Goal: Task Accomplishment & Management: Use online tool/utility

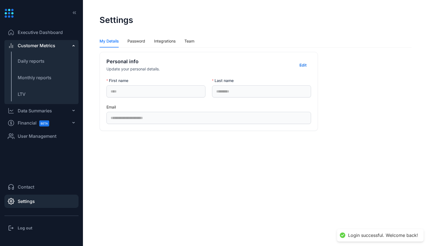
click at [30, 137] on span "User Management" at bounding box center [37, 136] width 39 height 7
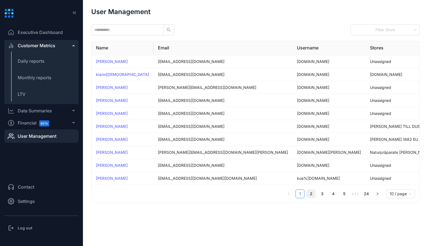
click at [312, 196] on link "2" at bounding box center [311, 194] width 8 height 8
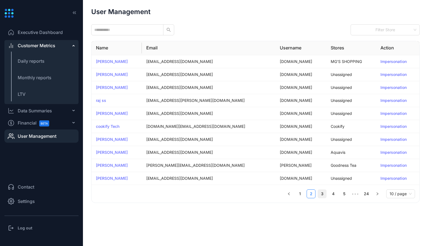
click at [320, 196] on link "3" at bounding box center [322, 194] width 8 height 8
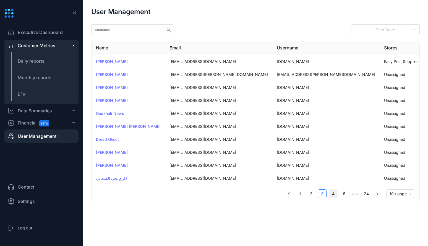
click at [329, 194] on link "4" at bounding box center [333, 194] width 8 height 8
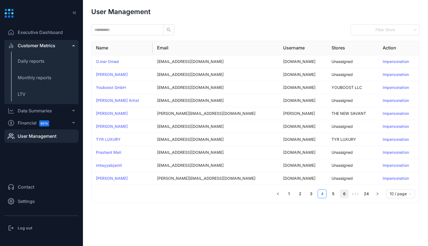
click at [348, 192] on link "6" at bounding box center [344, 194] width 8 height 8
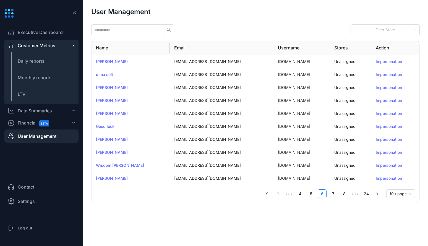
click at [338, 193] on ul "1 ••• 4 5 6 7 8 ••• 24 10 / page" at bounding box center [255, 194] width 319 height 9
click at [337, 193] on link "7" at bounding box center [333, 194] width 8 height 8
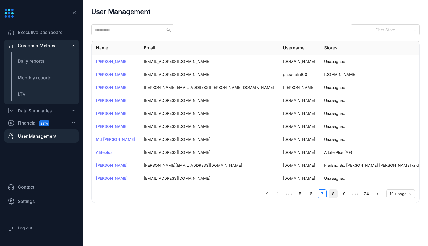
click at [335, 193] on link "8" at bounding box center [333, 194] width 8 height 8
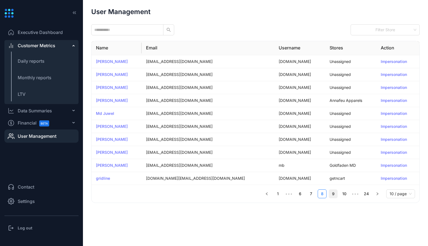
click at [332, 193] on link "9" at bounding box center [333, 194] width 8 height 8
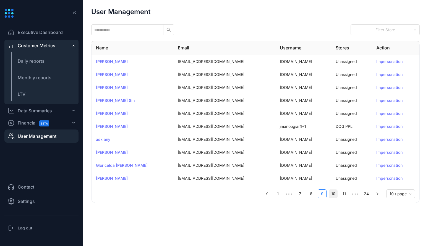
click at [336, 193] on link "10" at bounding box center [333, 194] width 8 height 8
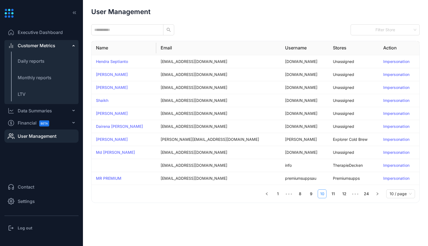
click at [336, 193] on link "11" at bounding box center [333, 194] width 8 height 8
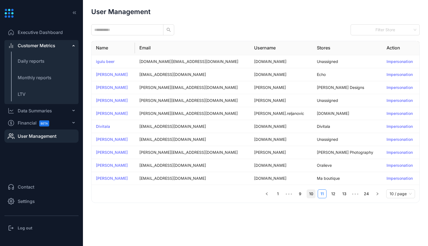
click at [336, 193] on link "12" at bounding box center [333, 194] width 8 height 8
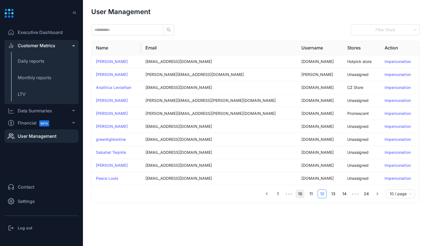
click at [336, 193] on link "13" at bounding box center [333, 194] width 8 height 8
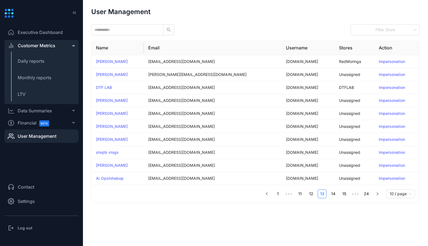
click at [336, 193] on link "14" at bounding box center [333, 194] width 8 height 8
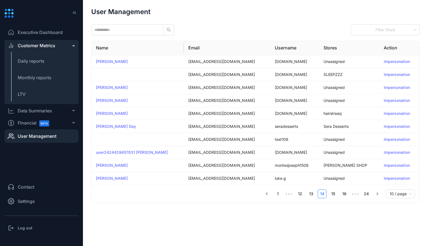
click at [336, 193] on link "15" at bounding box center [333, 194] width 8 height 8
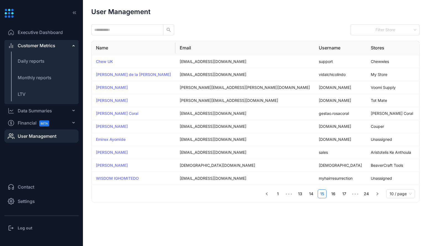
click at [336, 193] on link "16" at bounding box center [333, 194] width 8 height 8
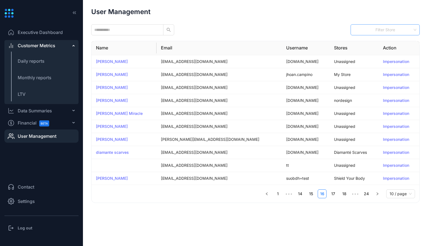
click at [379, 33] on div "Filter Store" at bounding box center [385, 29] width 69 height 11
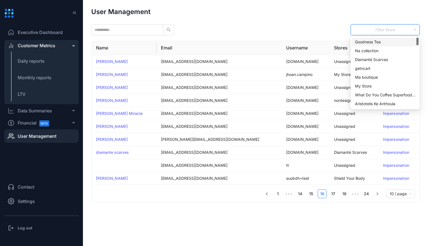
type input "*"
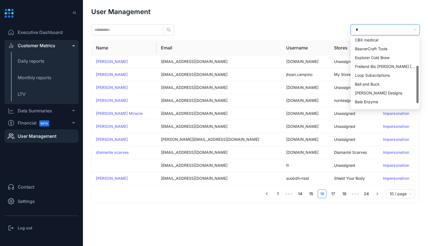
scroll to position [62, 0]
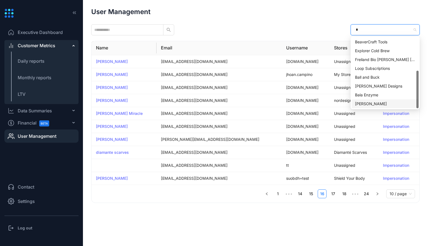
click at [374, 101] on div "[PERSON_NAME]" at bounding box center [385, 104] width 60 height 6
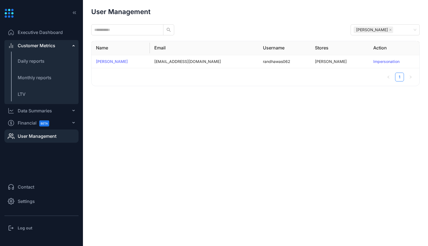
click at [337, 19] on div "User Management [PERSON_NAME] Name Email Username Stores Action [PERSON_NAME] […" at bounding box center [255, 47] width 329 height 78
click at [373, 62] on link "Impersonation" at bounding box center [386, 61] width 26 height 5
